Goal: Complete application form

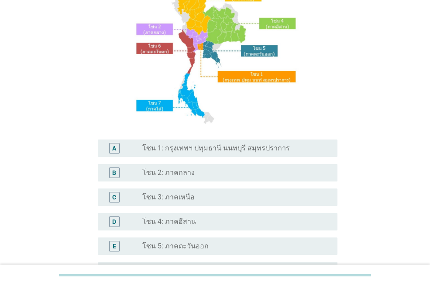
scroll to position [131, 0]
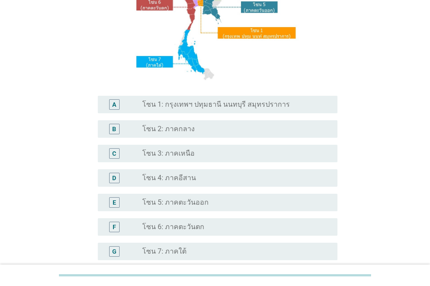
click at [186, 106] on label "โซน 1: กรุงเทพฯ ปทุมธานี นนทบุรี สมุทรปราการ" at bounding box center [216, 104] width 148 height 9
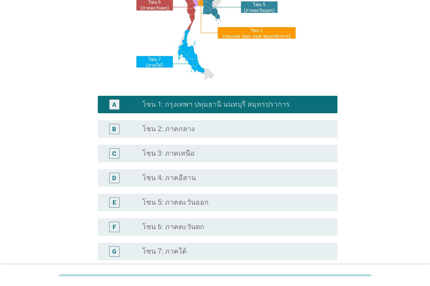
scroll to position [218, 0]
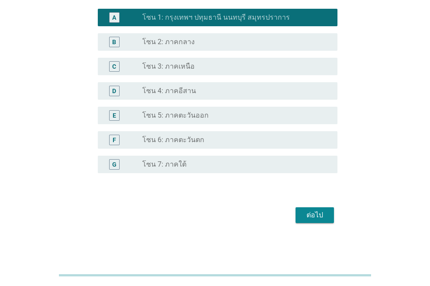
click at [320, 216] on div "ต่อไป" at bounding box center [315, 215] width 24 height 10
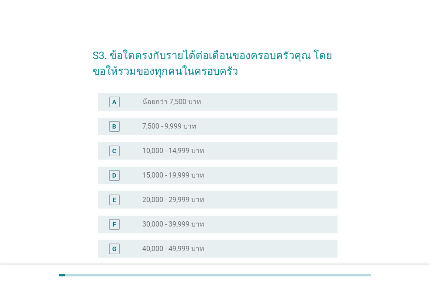
scroll to position [218, 0]
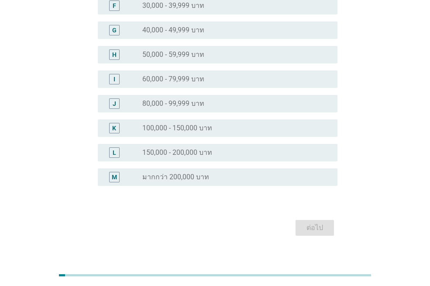
click at [210, 129] on label "100,000 - 150,000 บาท" at bounding box center [177, 128] width 70 height 9
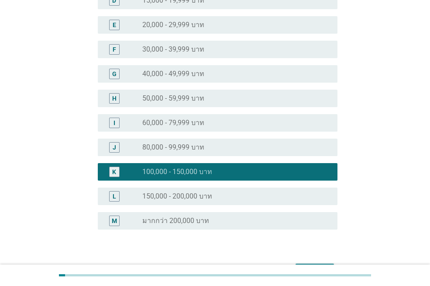
scroll to position [231, 0]
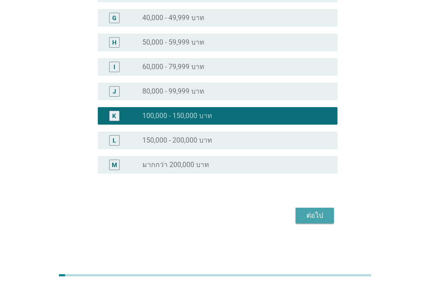
click at [316, 213] on div "ต่อไป" at bounding box center [315, 215] width 24 height 10
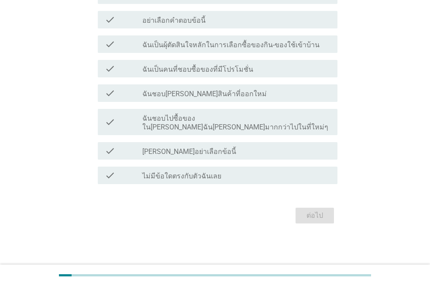
scroll to position [0, 0]
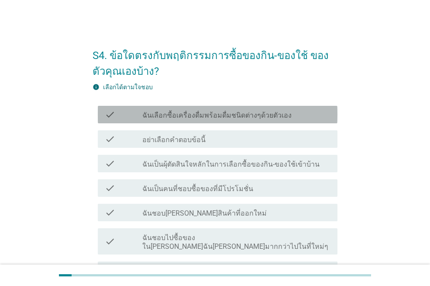
click at [265, 117] on label "ฉันเลือกซื้อเครื่องดื่มพร้อมดื่มชนิดต่างๆด้วยตัวเอง" at bounding box center [216, 115] width 149 height 9
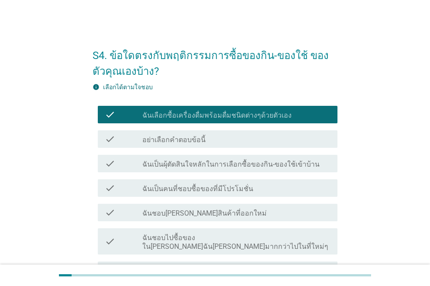
click at [275, 166] on label "ฉันเป็นผุ้ตัดสินใจหลักในการเลือกซื้อของกิน-ของใช้เข้าบ้าน" at bounding box center [230, 164] width 177 height 9
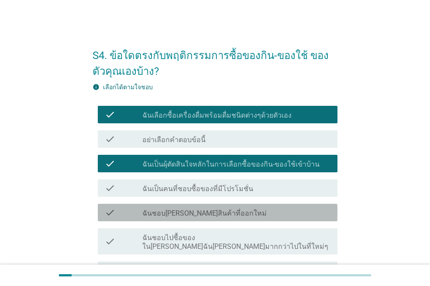
click at [271, 213] on div "check_box_outline_blank ฉันชอบ[PERSON_NAME]สินค้าที่ออกใหม่" at bounding box center [236, 212] width 188 height 10
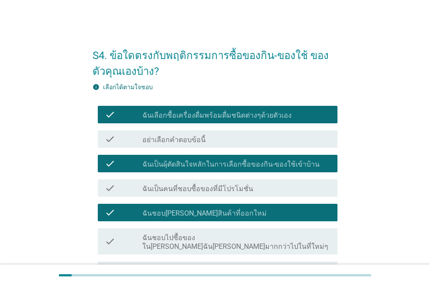
scroll to position [87, 0]
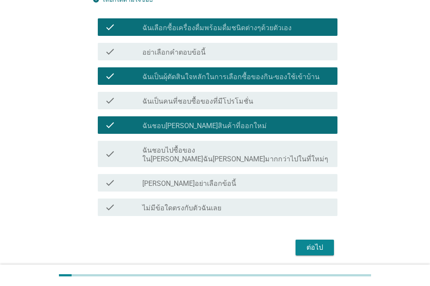
click at [312, 242] on div "ต่อไป" at bounding box center [315, 247] width 24 height 10
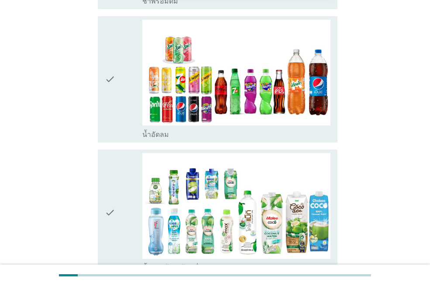
scroll to position [1004, 0]
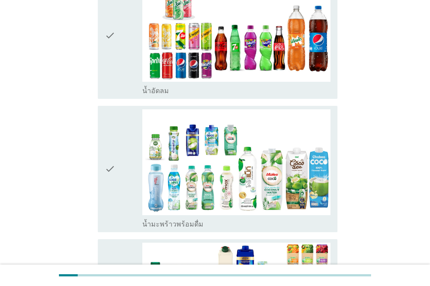
click at [126, 157] on div "check" at bounding box center [124, 168] width 38 height 119
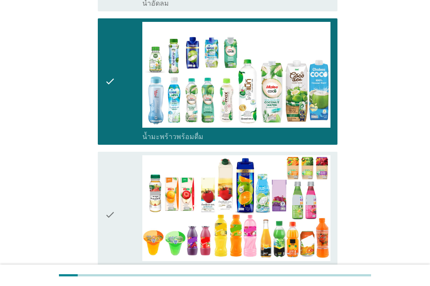
click at [128, 162] on div "check" at bounding box center [124, 214] width 38 height 119
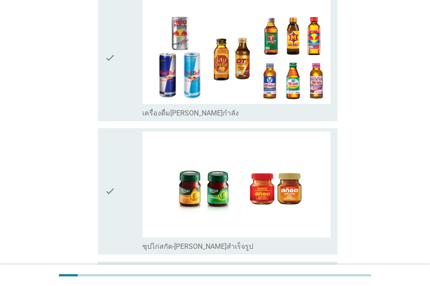
scroll to position [1851, 0]
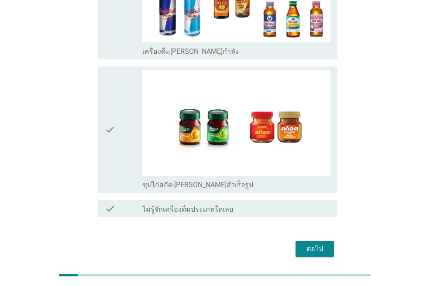
click at [318, 243] on div "ต่อไป" at bounding box center [315, 248] width 24 height 10
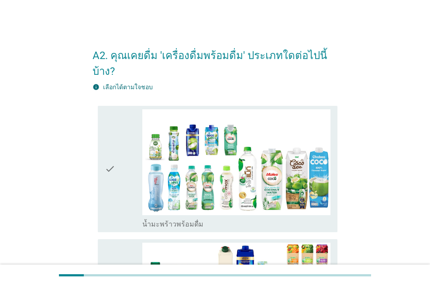
click at [118, 154] on div "check" at bounding box center [124, 168] width 38 height 119
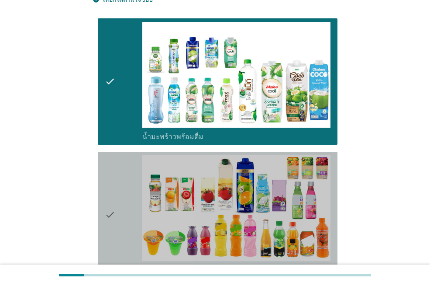
click at [113, 182] on icon "check" at bounding box center [110, 214] width 10 height 119
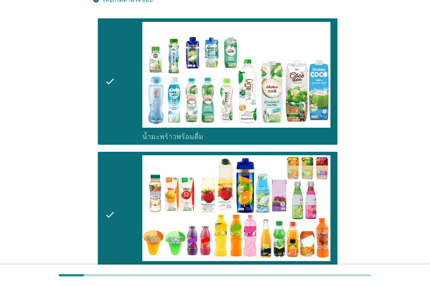
scroll to position [175, 0]
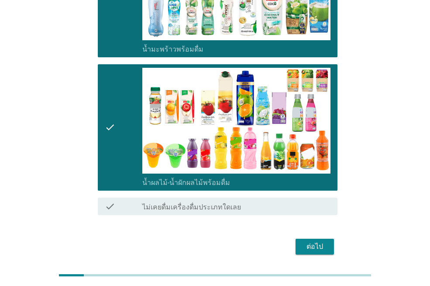
click at [309, 241] on div "ต่อไป" at bounding box center [315, 246] width 24 height 10
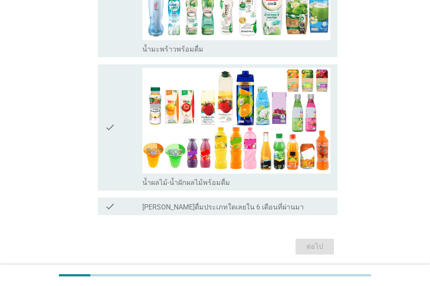
scroll to position [0, 0]
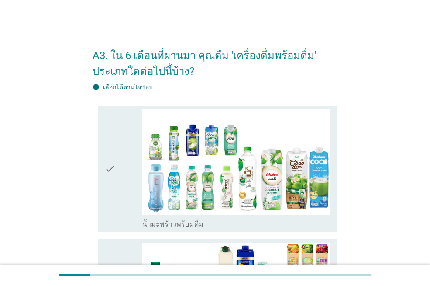
click at [118, 169] on div "check" at bounding box center [124, 168] width 38 height 119
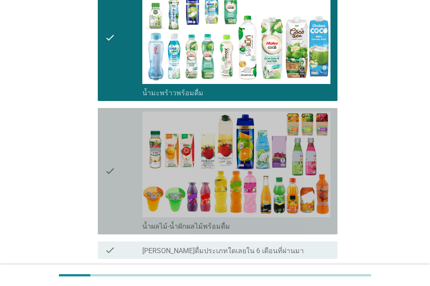
click at [125, 172] on div "check" at bounding box center [124, 170] width 38 height 119
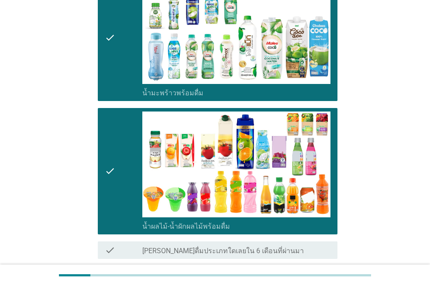
scroll to position [206, 0]
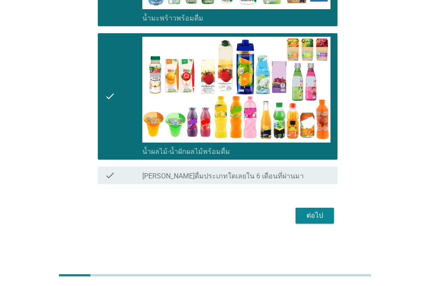
click at [306, 211] on div "ต่อไป" at bounding box center [315, 215] width 24 height 10
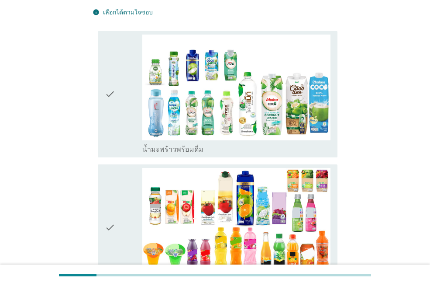
scroll to position [0, 0]
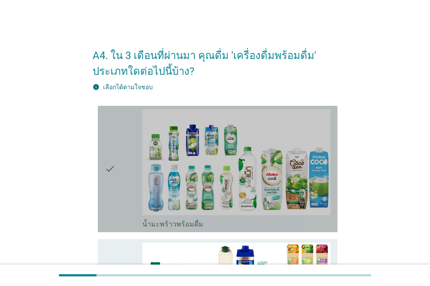
click at [121, 194] on div "check" at bounding box center [124, 168] width 38 height 119
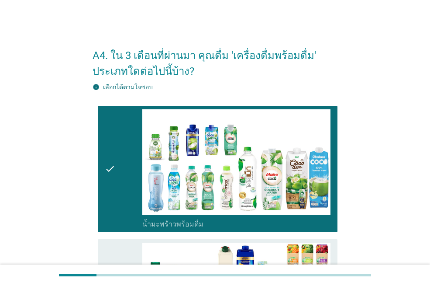
scroll to position [175, 0]
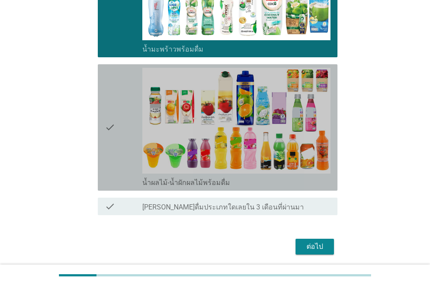
click at [124, 151] on div "check" at bounding box center [124, 127] width 38 height 119
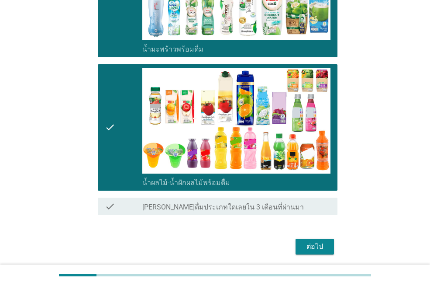
click at [302, 246] on button "ต่อไป" at bounding box center [315, 246] width 38 height 16
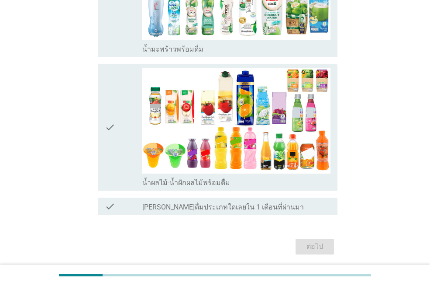
scroll to position [0, 0]
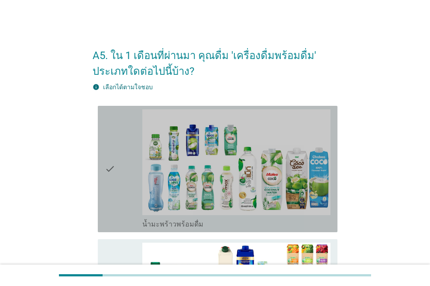
click at [128, 154] on div "check" at bounding box center [124, 168] width 38 height 119
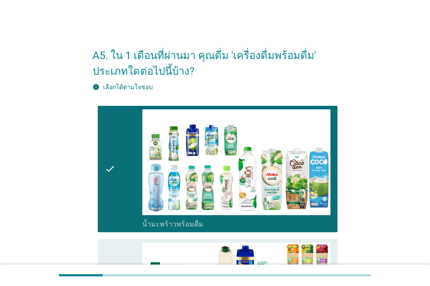
scroll to position [175, 0]
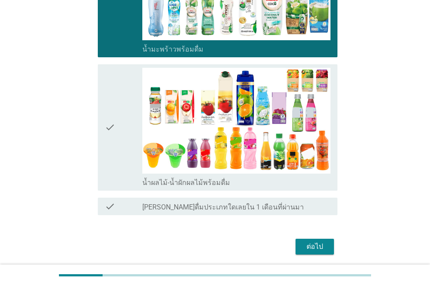
click at [118, 156] on div "check" at bounding box center [124, 127] width 38 height 119
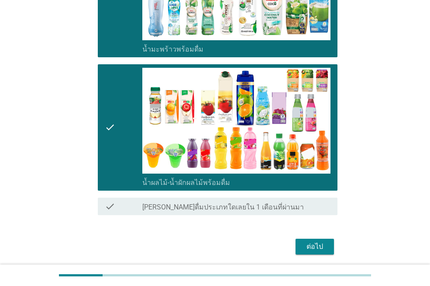
click at [317, 244] on div "ต่อไป" at bounding box center [315, 246] width 24 height 10
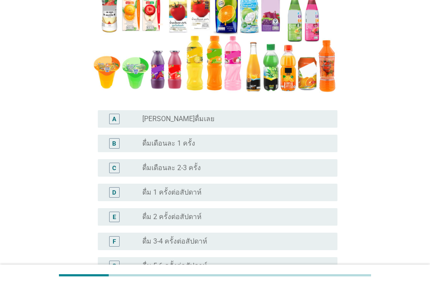
scroll to position [0, 0]
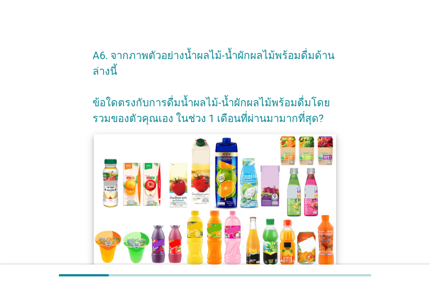
click at [180, 203] on img at bounding box center [215, 202] width 242 height 136
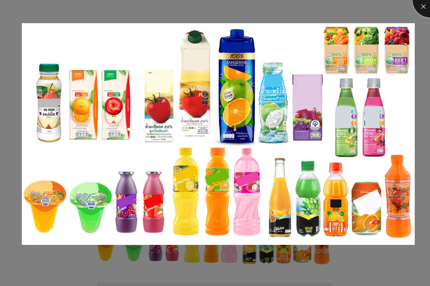
click at [422, 7] on div at bounding box center [430, 0] width 35 height 35
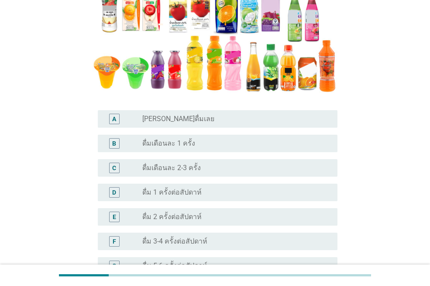
scroll to position [262, 0]
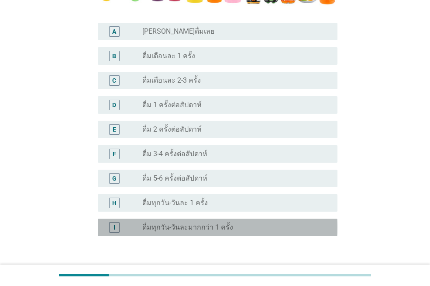
click at [222, 231] on div "radio_button_unchecked ดื่มทุกวัน-วันละมากกว่า 1 ครั้ง" at bounding box center [236, 227] width 188 height 10
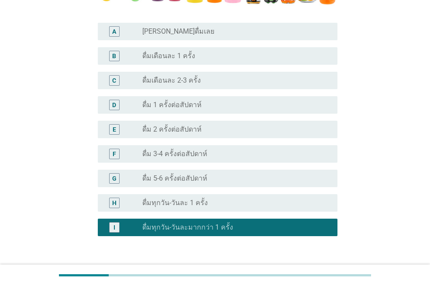
scroll to position [324, 0]
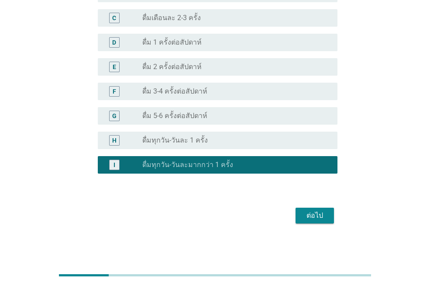
click at [311, 213] on div "ต่อไป" at bounding box center [315, 215] width 24 height 10
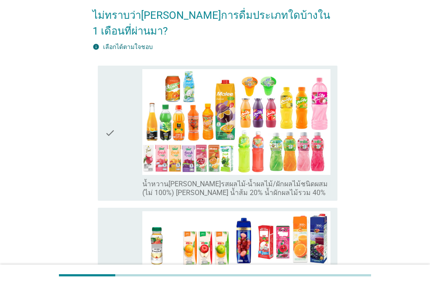
scroll to position [175, 0]
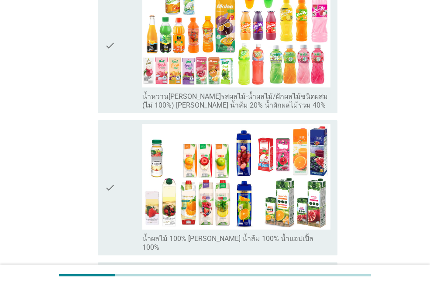
click at [123, 181] on div "check" at bounding box center [124, 188] width 38 height 128
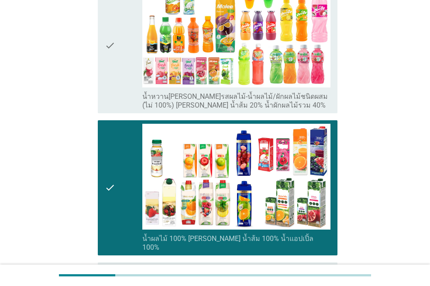
scroll to position [349, 0]
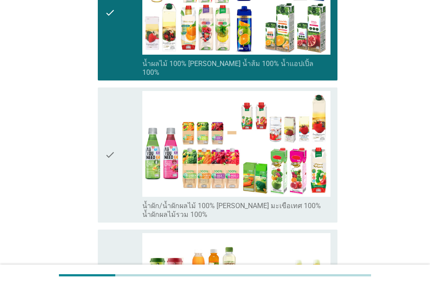
click at [119, 161] on div "check" at bounding box center [124, 155] width 38 height 128
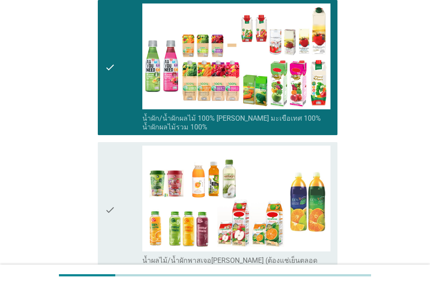
scroll to position [524, 0]
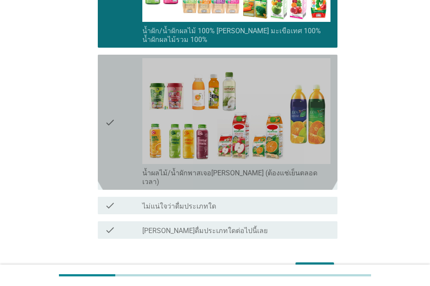
click at [115, 103] on icon "check" at bounding box center [110, 122] width 10 height 128
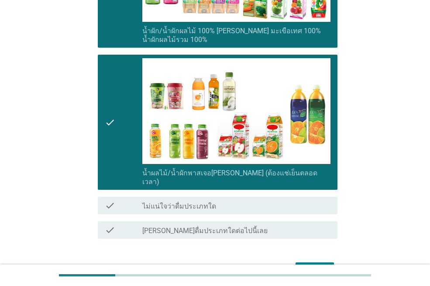
click at [315, 265] on div "ต่อไป" at bounding box center [315, 270] width 24 height 10
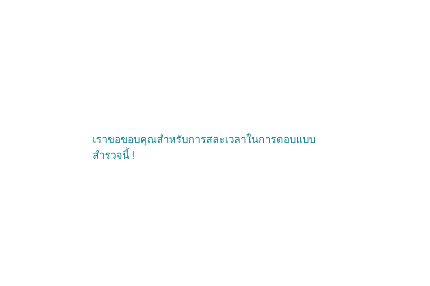
scroll to position [0, 0]
